Goal: Check status: Check status

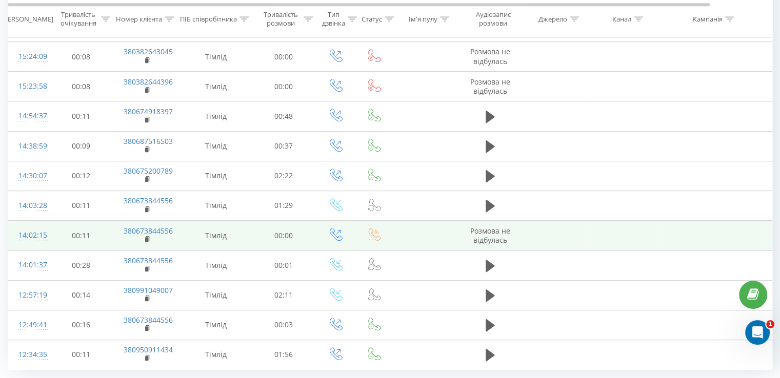
scroll to position [556, 0]
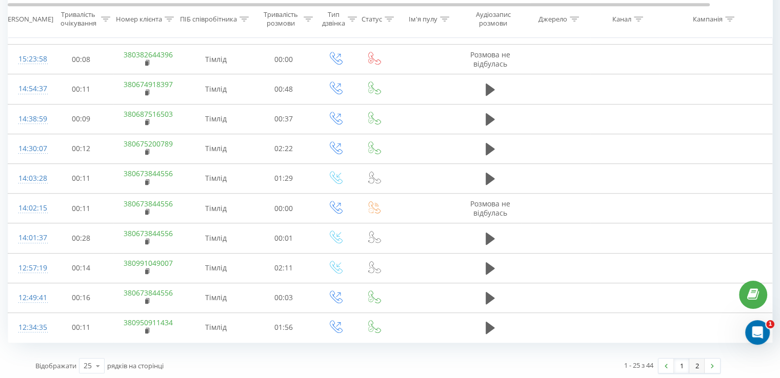
click at [697, 365] on link "2" at bounding box center [696, 366] width 15 height 14
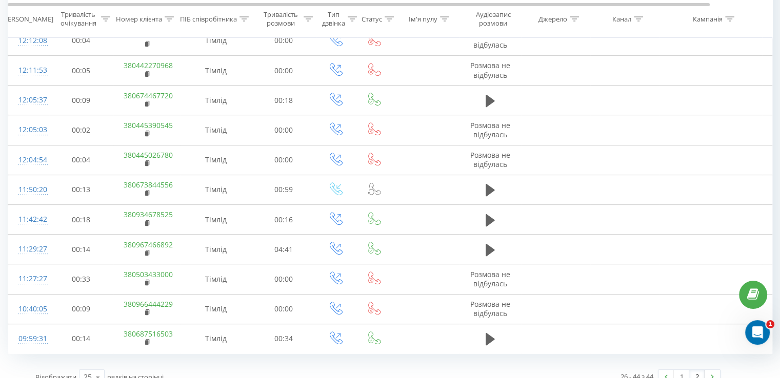
scroll to position [378, 0]
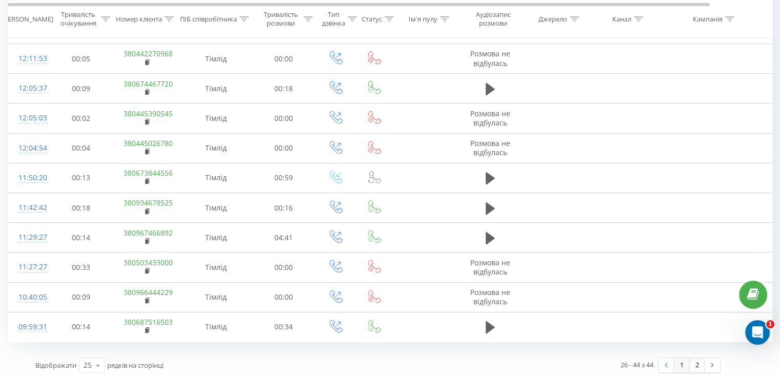
click at [683, 363] on link "1" at bounding box center [681, 365] width 15 height 14
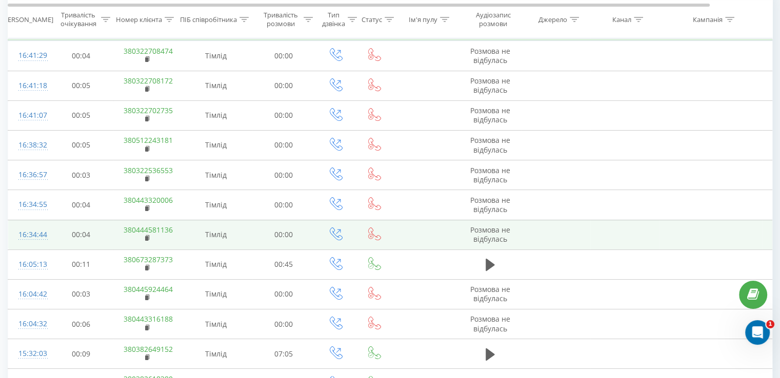
scroll to position [51, 0]
